Goal: Check status: Check status

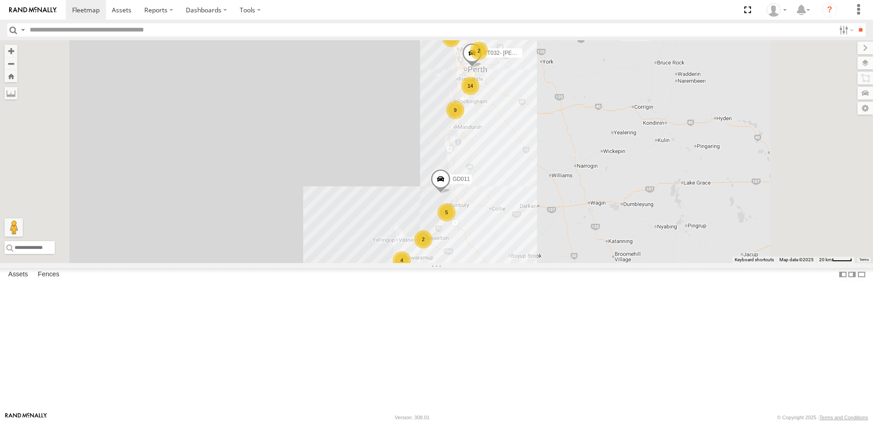
scroll to position [183, 0]
drag, startPoint x: 158, startPoint y: 188, endPoint x: 354, endPoint y: 245, distance: 203.6
click at [0, 0] on span at bounding box center [0, 0] width 0 height 0
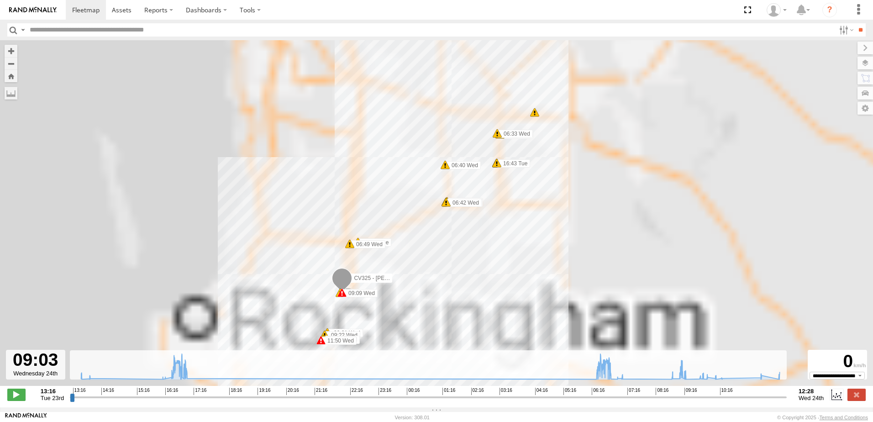
click at [679, 401] on input "range" at bounding box center [428, 397] width 717 height 9
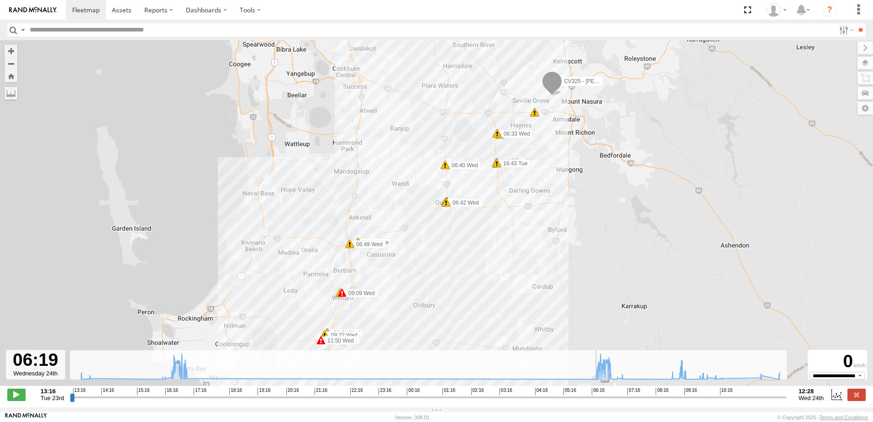
click at [595, 401] on input "range" at bounding box center [428, 397] width 717 height 9
click at [21, 397] on span at bounding box center [16, 395] width 18 height 12
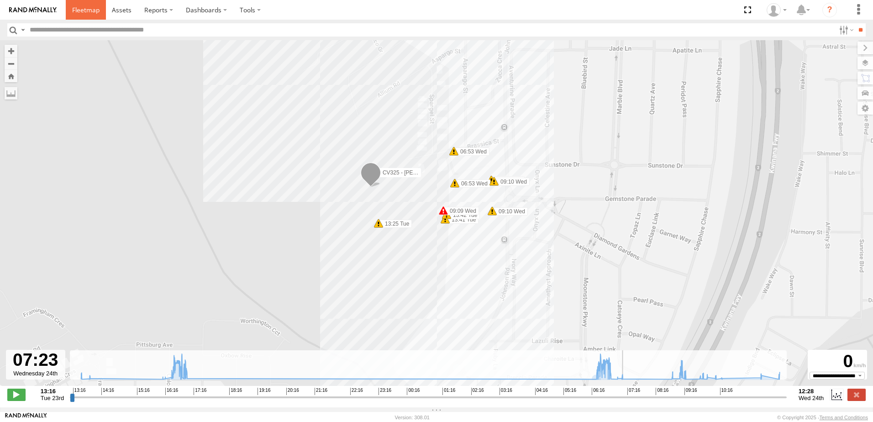
click at [88, 10] on span at bounding box center [85, 9] width 27 height 9
type input "**********"
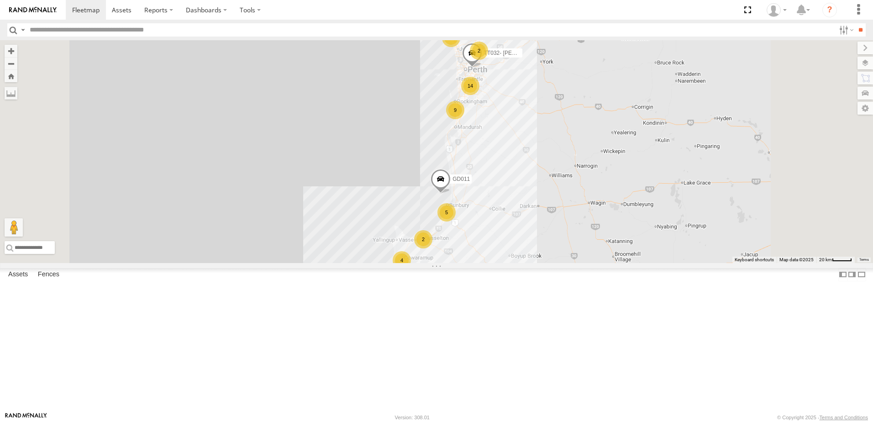
drag, startPoint x: 153, startPoint y: 63, endPoint x: 163, endPoint y: 78, distance: 17.2
click at [0, 0] on span at bounding box center [0, 0] width 0 height 0
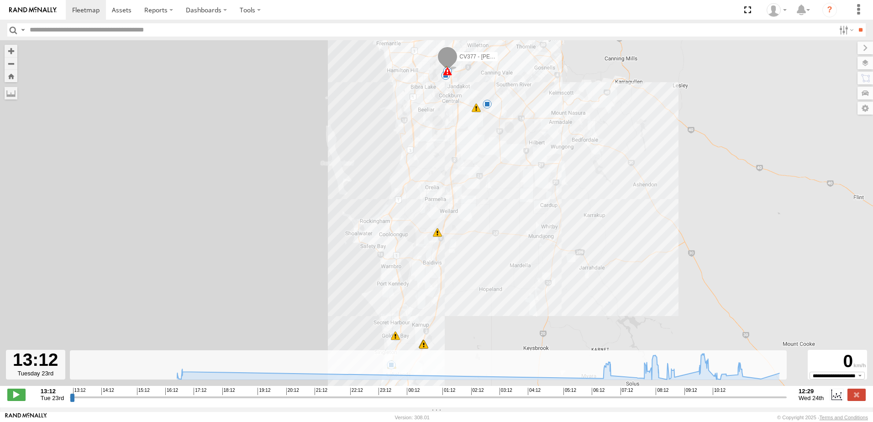
click at [612, 401] on input "range" at bounding box center [428, 397] width 717 height 9
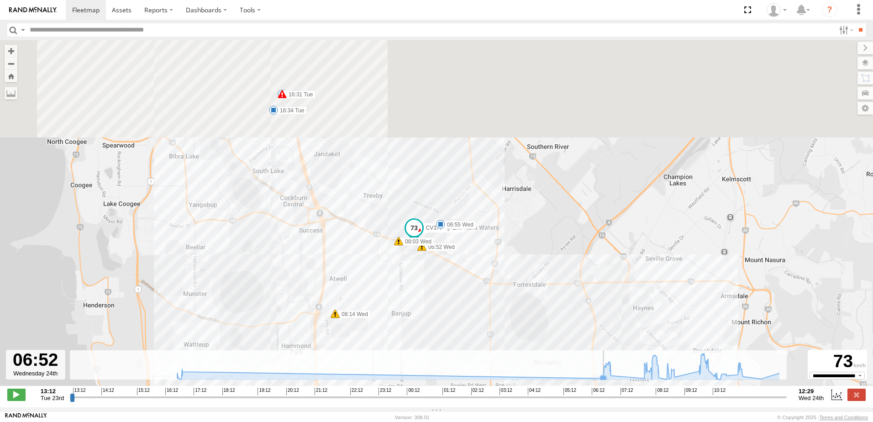
drag, startPoint x: 471, startPoint y: 133, endPoint x: 424, endPoint y: 363, distance: 234.5
click at [427, 365] on div "To navigate the map with touch gestures double-tap and hold your finger on the …" at bounding box center [436, 223] width 873 height 367
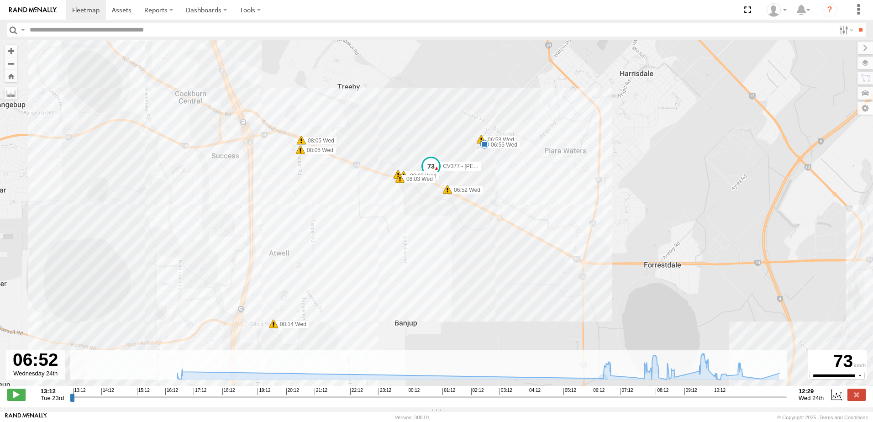
click at [27, 400] on div "13:12 Tue 23rd Created with Highcharts 6.0.7 Highcharts.com 13:12 14:12 15:12 1…" at bounding box center [436, 395] width 859 height 14
click at [21, 398] on span at bounding box center [16, 395] width 18 height 12
click at [643, 401] on input "range" at bounding box center [428, 397] width 717 height 9
drag, startPoint x: 645, startPoint y: 403, endPoint x: 653, endPoint y: 407, distance: 8.6
click at [653, 401] on input "range" at bounding box center [428, 397] width 717 height 9
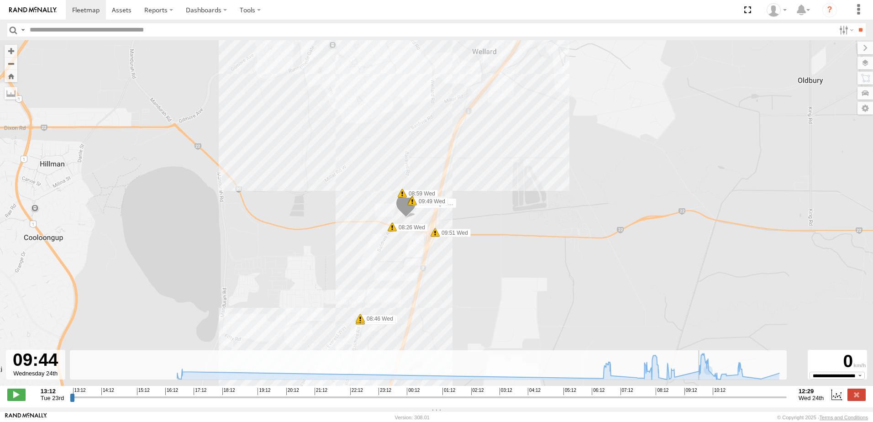
drag, startPoint x: 689, startPoint y: 404, endPoint x: 699, endPoint y: 409, distance: 11.0
click at [699, 401] on input "range" at bounding box center [428, 397] width 717 height 9
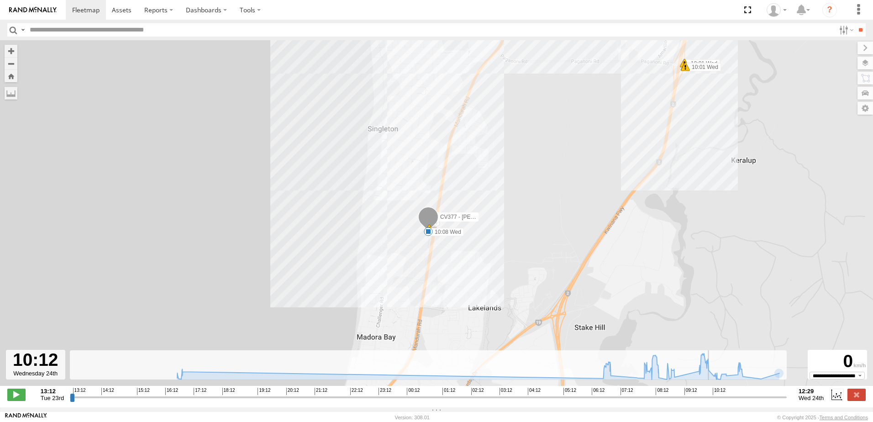
click at [381, 249] on div "CV377 - Joel Mcsherry 16:31 Tue 16:34 Tue 16:43 Tue 06:55 Wed 10:08 Wed 10:01 W…" at bounding box center [436, 217] width 873 height 355
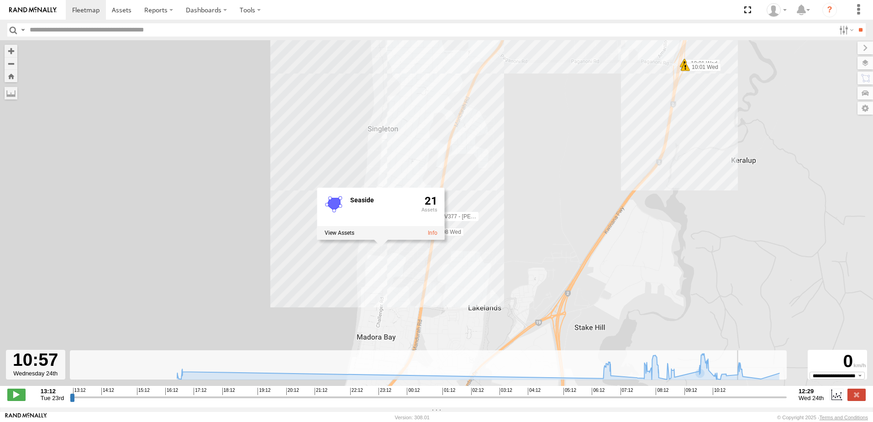
click at [737, 401] on input "range" at bounding box center [428, 397] width 717 height 9
click at [531, 259] on div "CV377 - Joel Mcsherry 16:31 Tue 16:34 Tue 16:43 Tue 06:55 Wed 10:08 Wed 10:01 W…" at bounding box center [436, 217] width 873 height 355
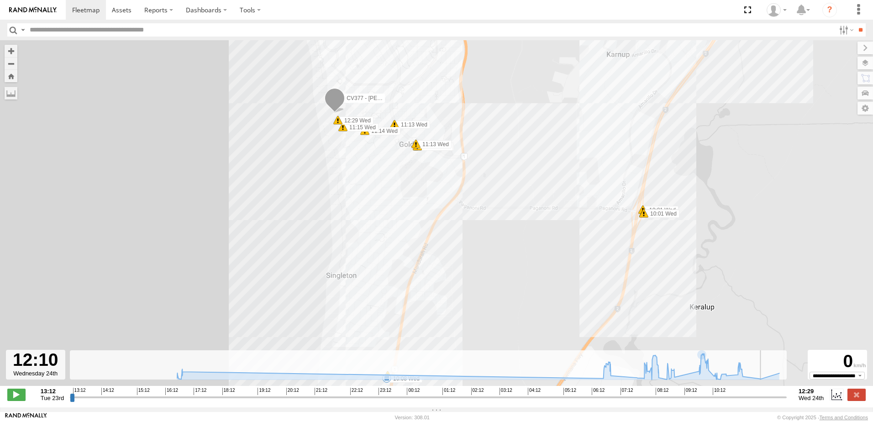
click at [774, 401] on input "range" at bounding box center [428, 397] width 717 height 9
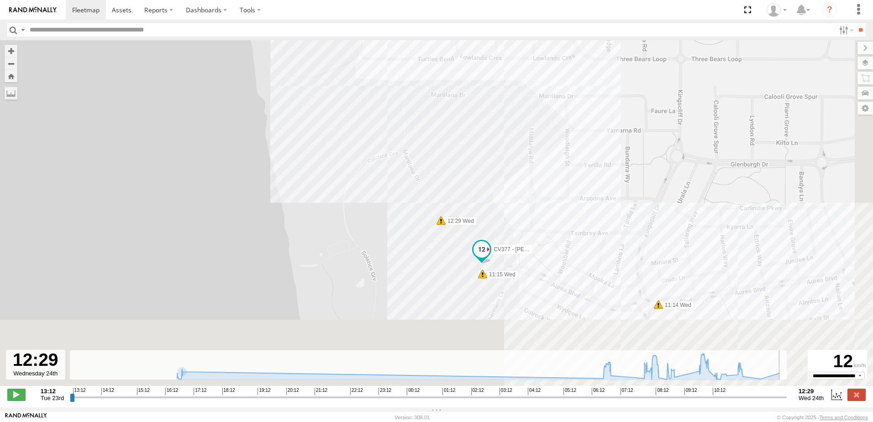
type input "**********"
